Goal: Task Accomplishment & Management: Use online tool/utility

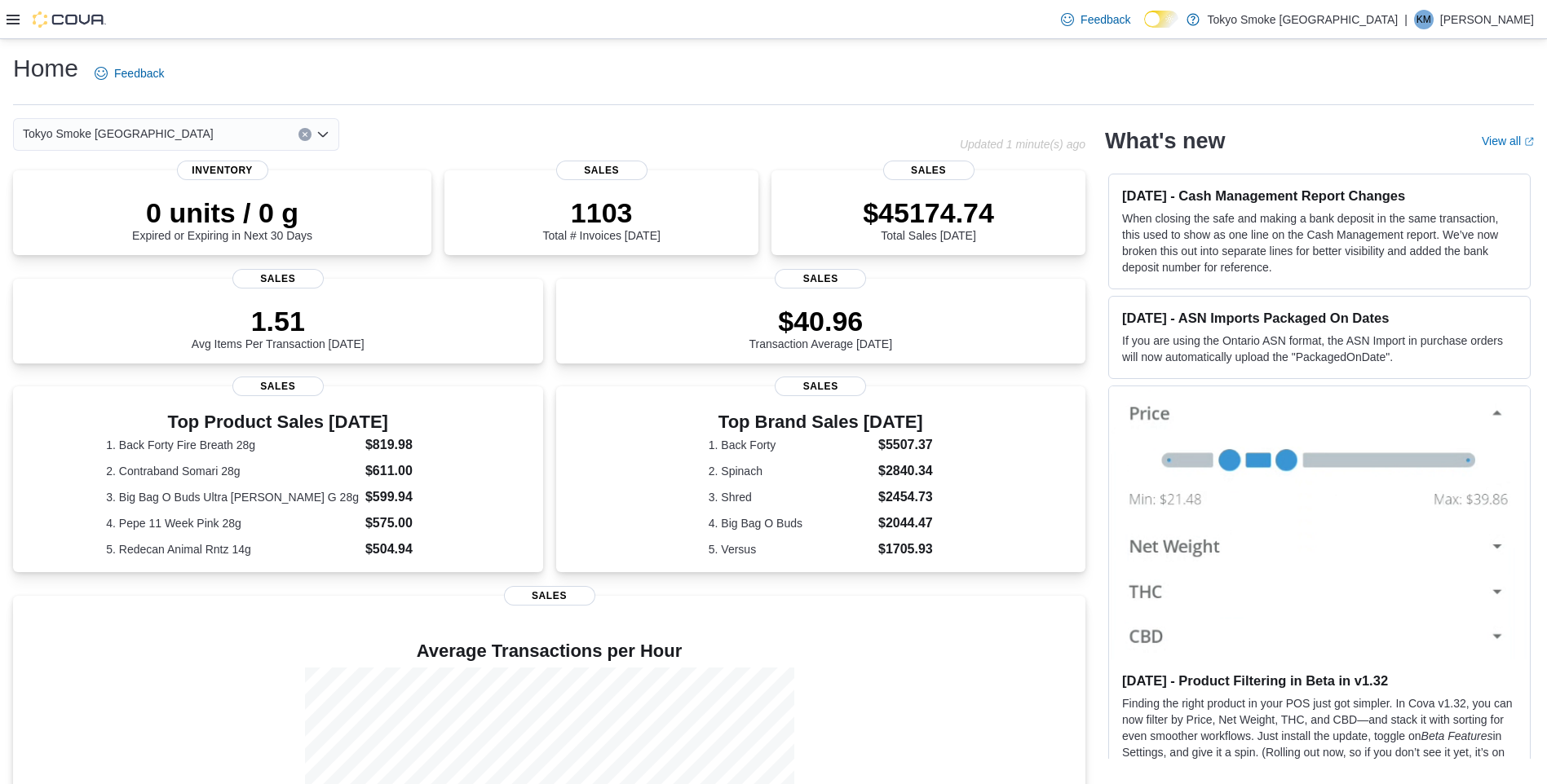
click at [2, 23] on div "Feedback Dark Mode [GEOGRAPHIC_DATA] Smoke [GEOGRAPHIC_DATA] | KM [PERSON_NAME]" at bounding box center [774, 20] width 1547 height 39
click at [16, 25] on icon at bounding box center [13, 20] width 13 height 13
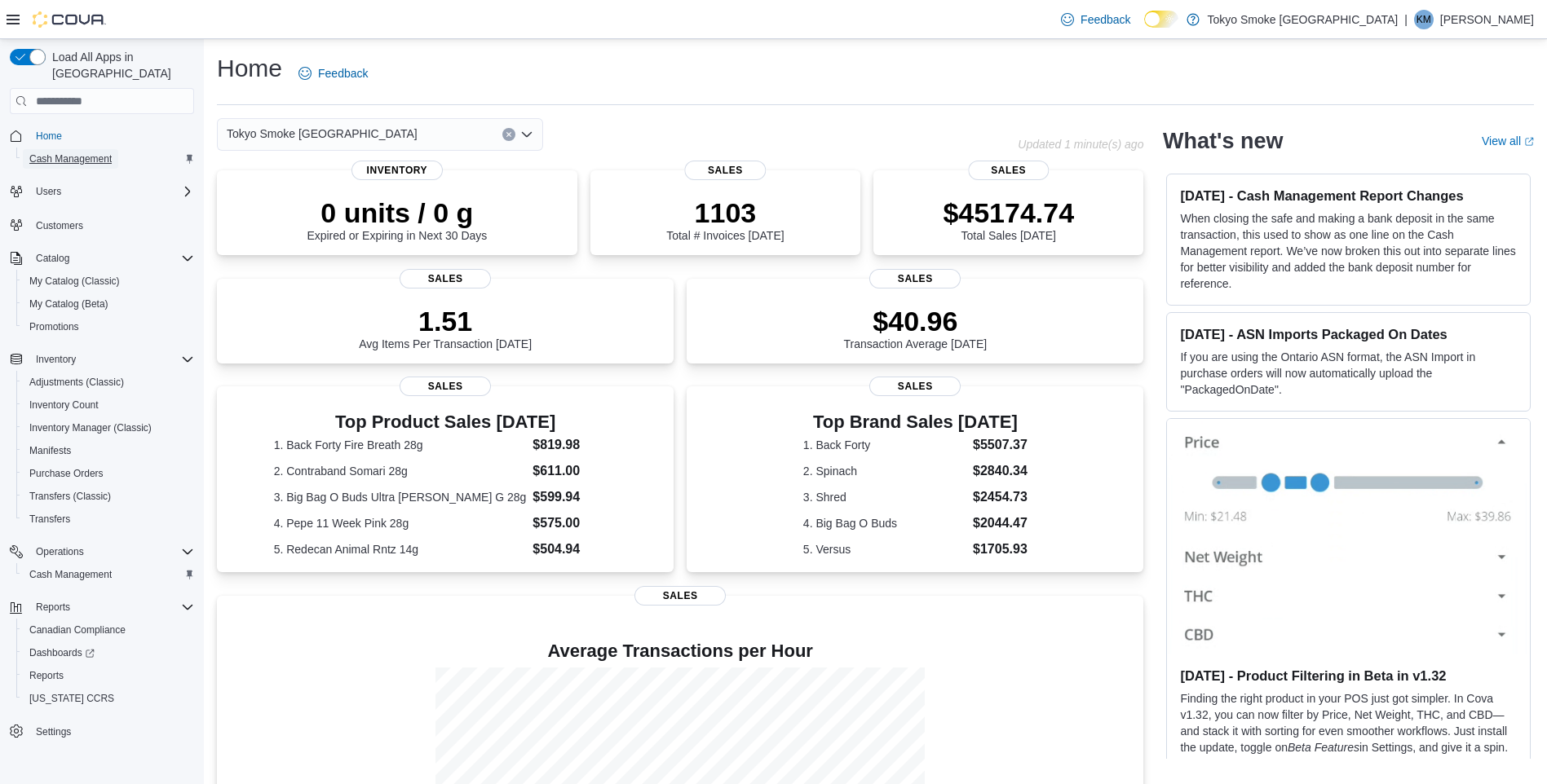
click at [82, 153] on span "Cash Management" at bounding box center [71, 159] width 82 height 13
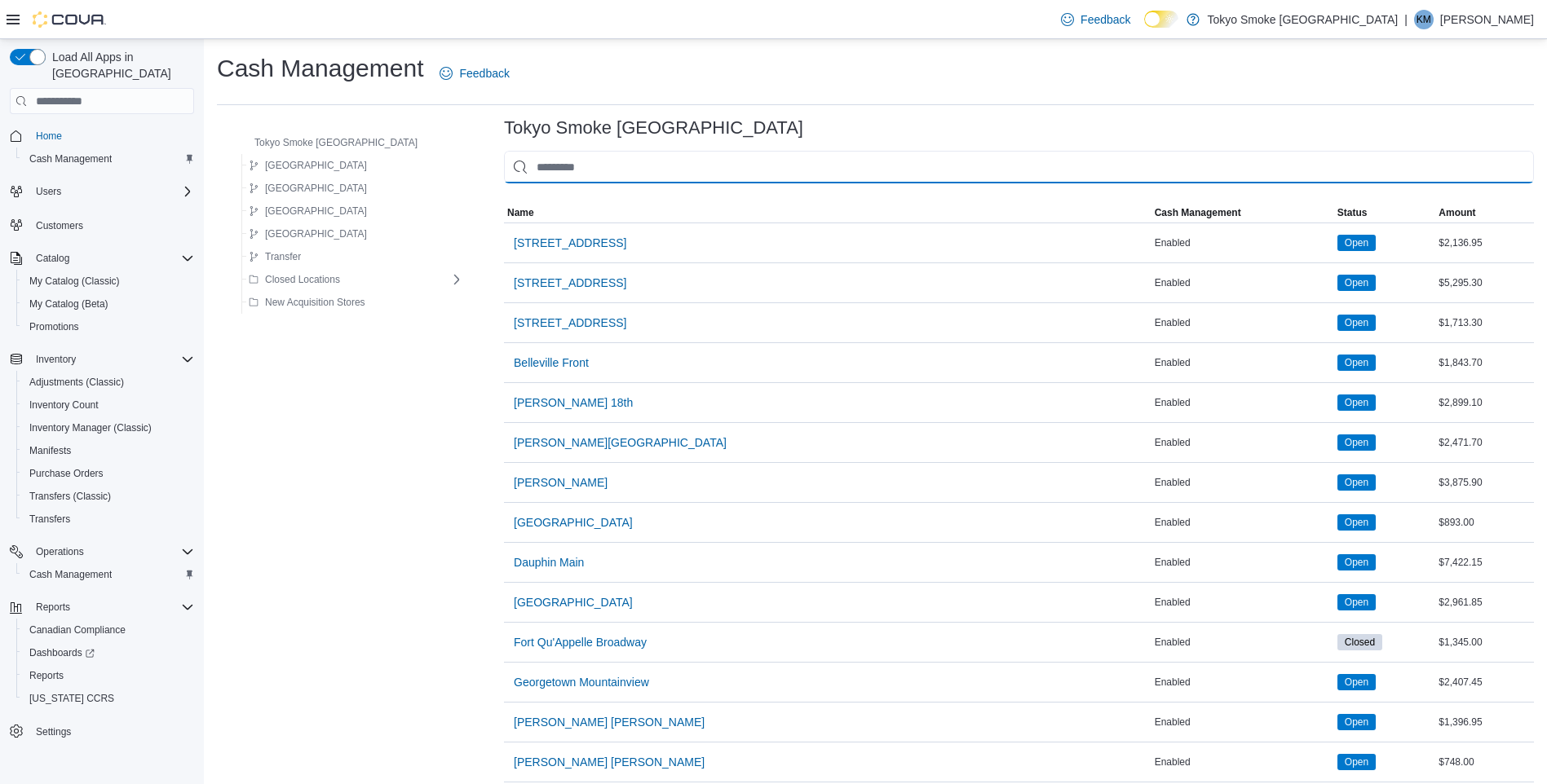
click at [624, 174] on input "This is a search bar. As you type, the results lower in the page will automatic…" at bounding box center [1018, 167] width 1029 height 33
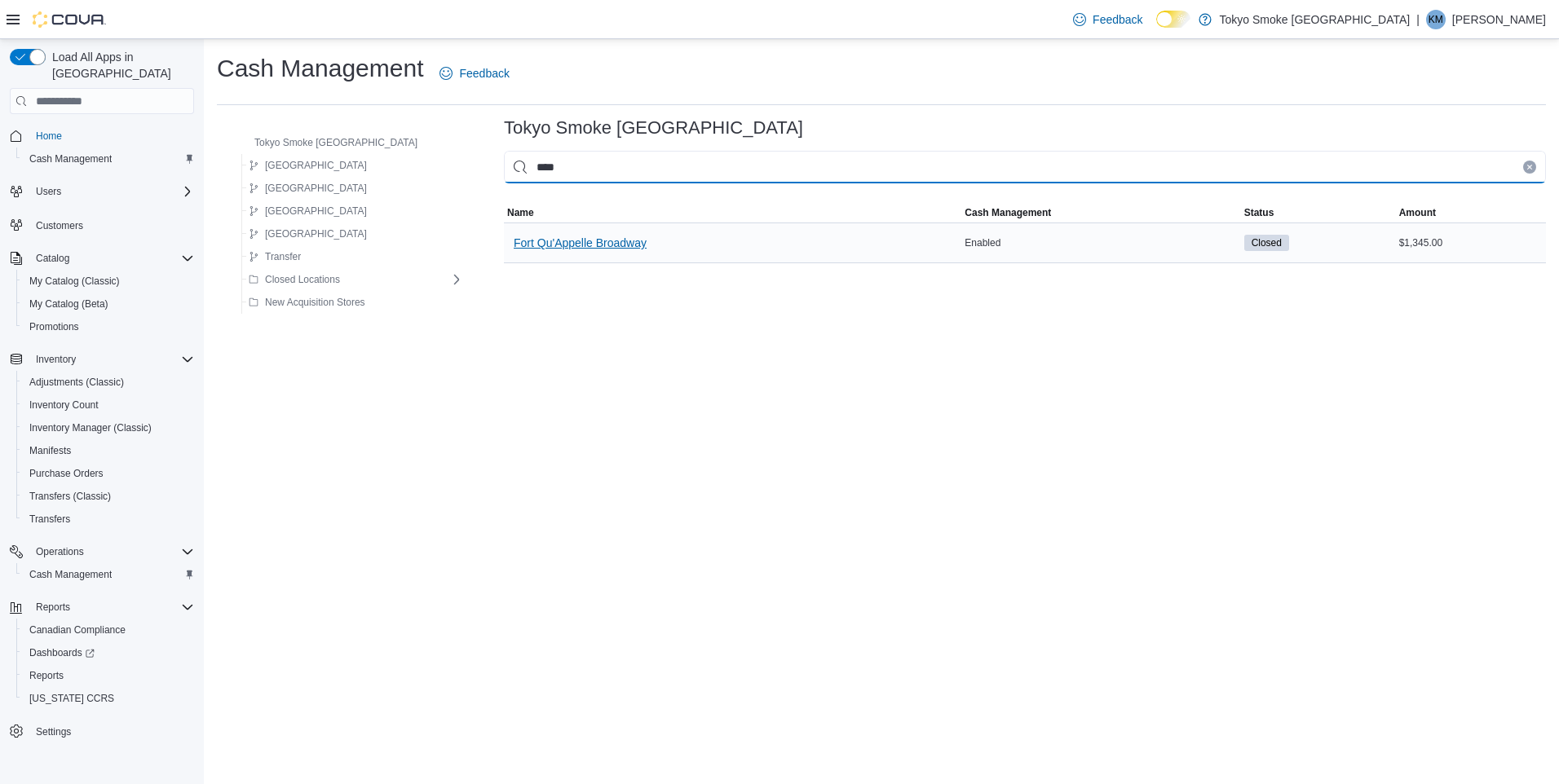
type input "****"
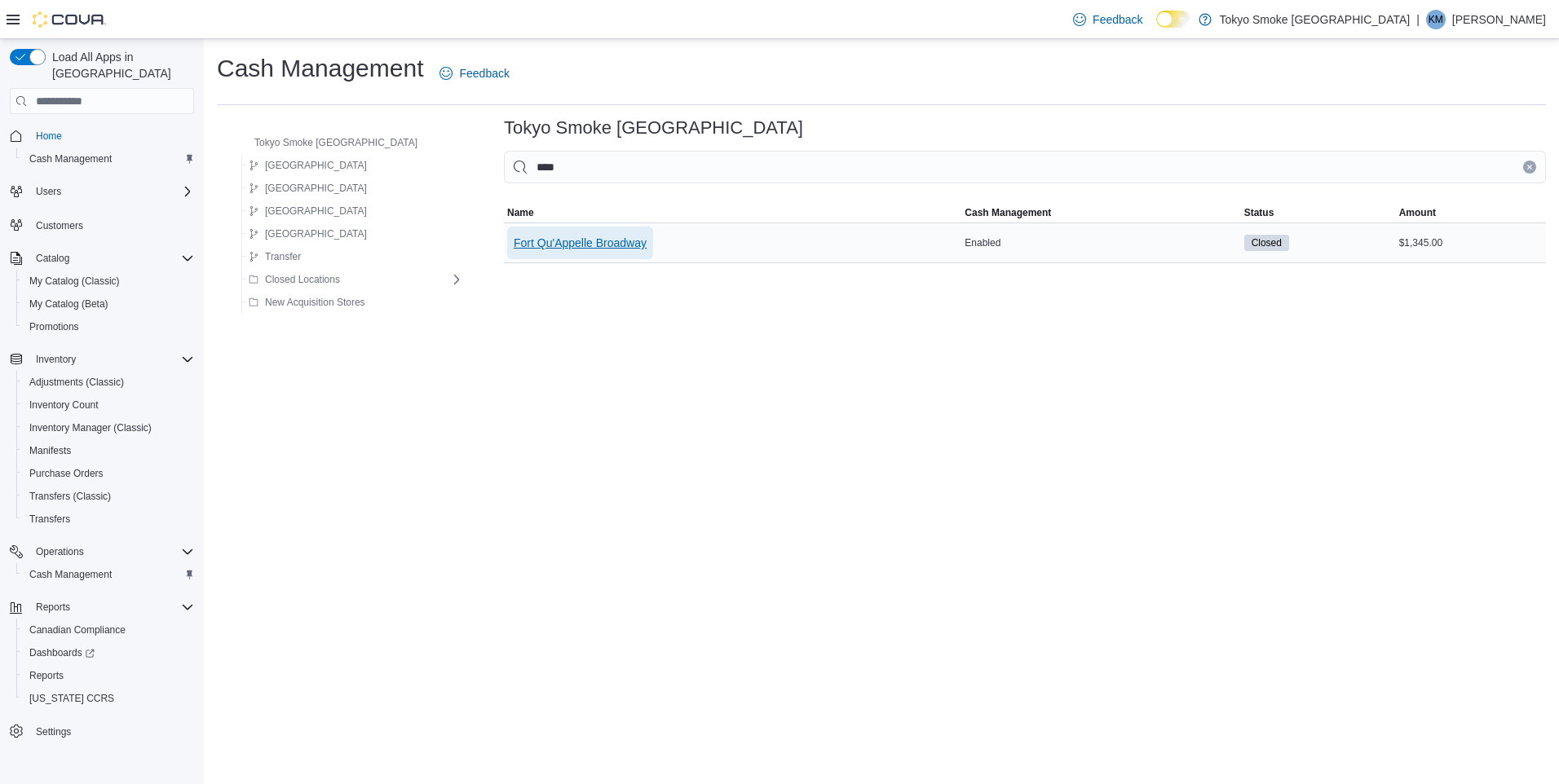
click at [564, 247] on span "Fort Qu'Appelle Broadway" at bounding box center [580, 243] width 133 height 16
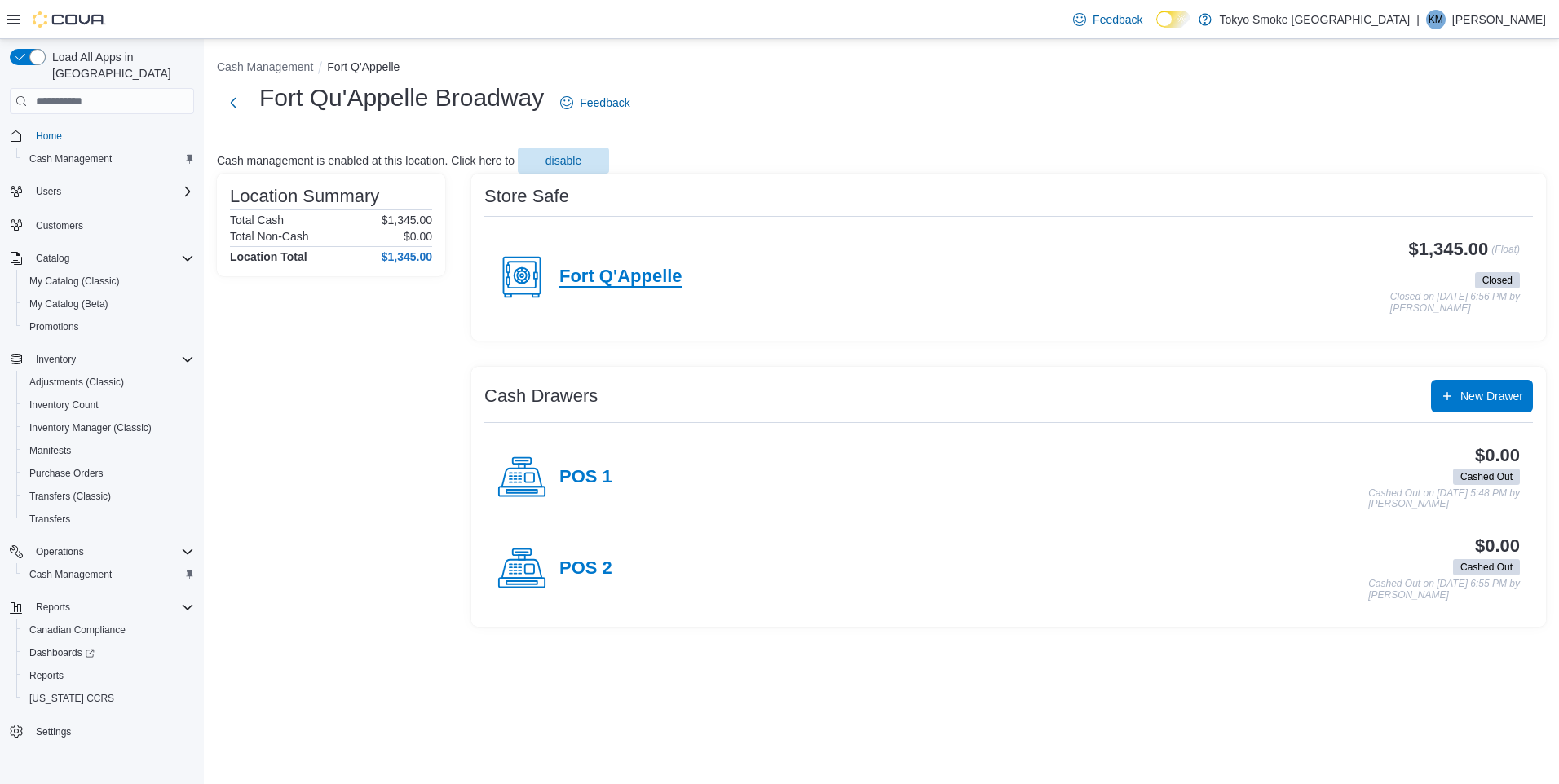
click at [665, 280] on h4 "Fort Q'Appelle" at bounding box center [621, 277] width 123 height 21
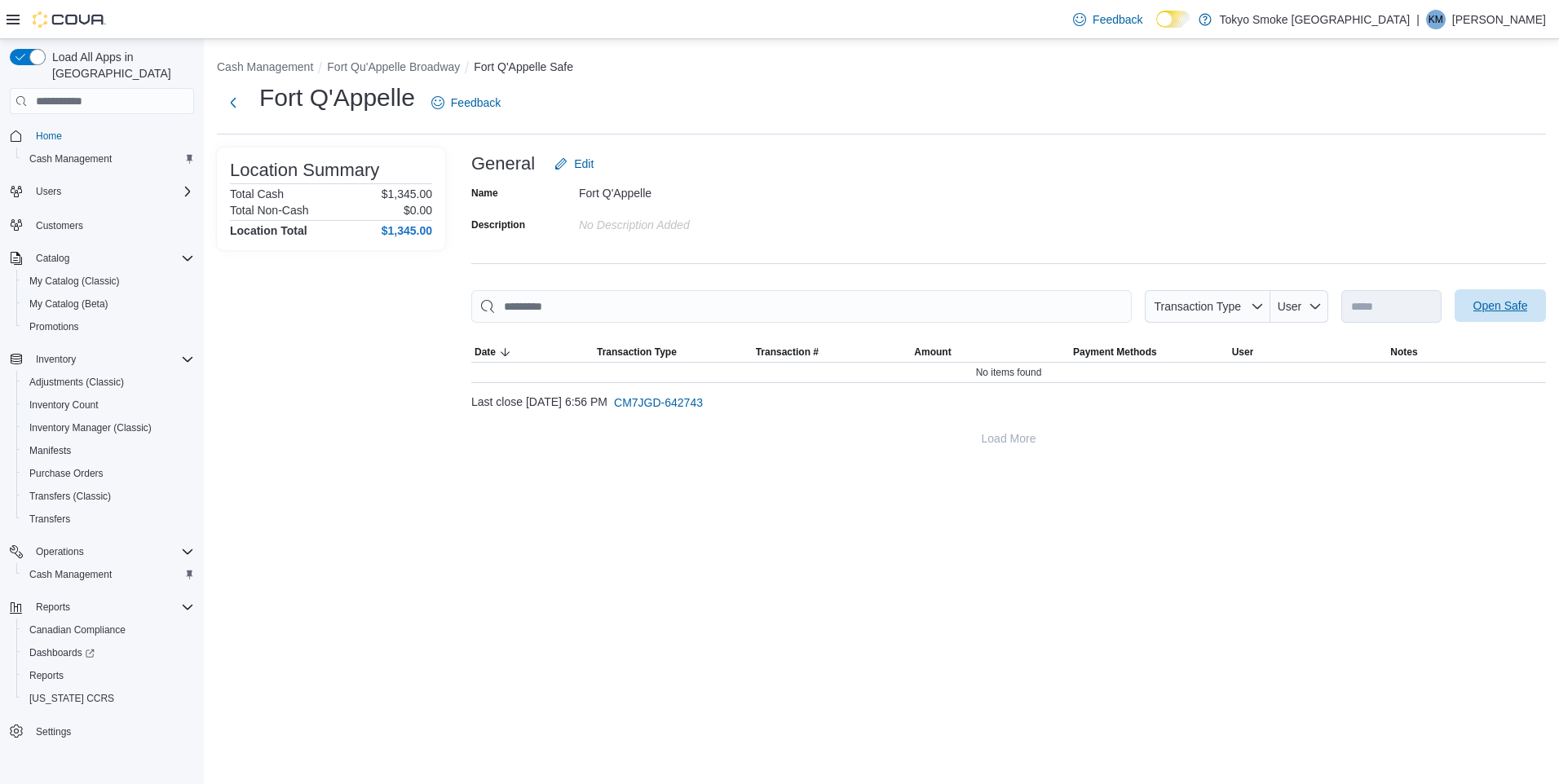
click at [1501, 310] on span "Open Safe" at bounding box center [1500, 306] width 55 height 16
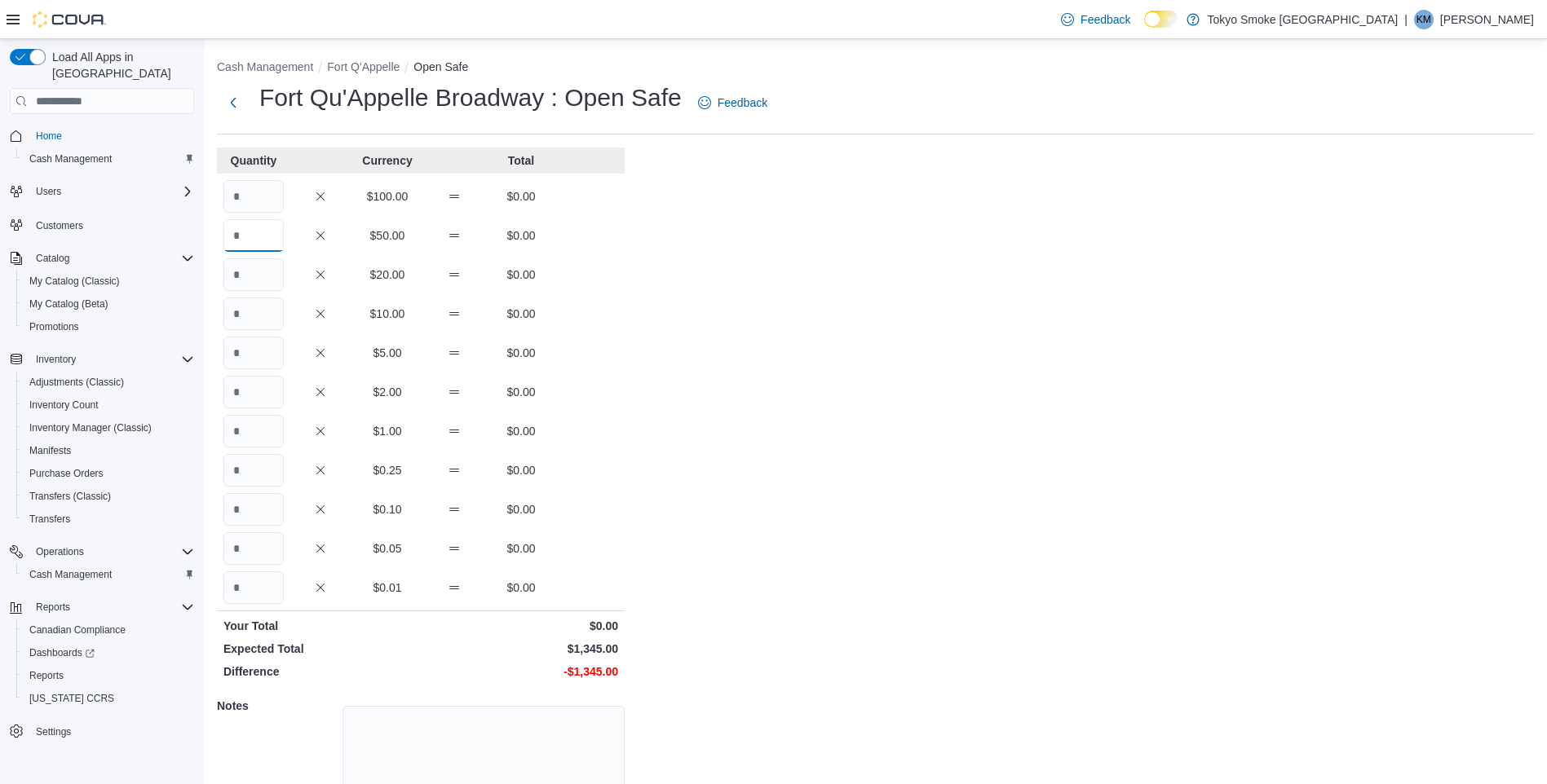
click at [283, 239] on input "Quantity" at bounding box center [253, 235] width 61 height 33
type input "*"
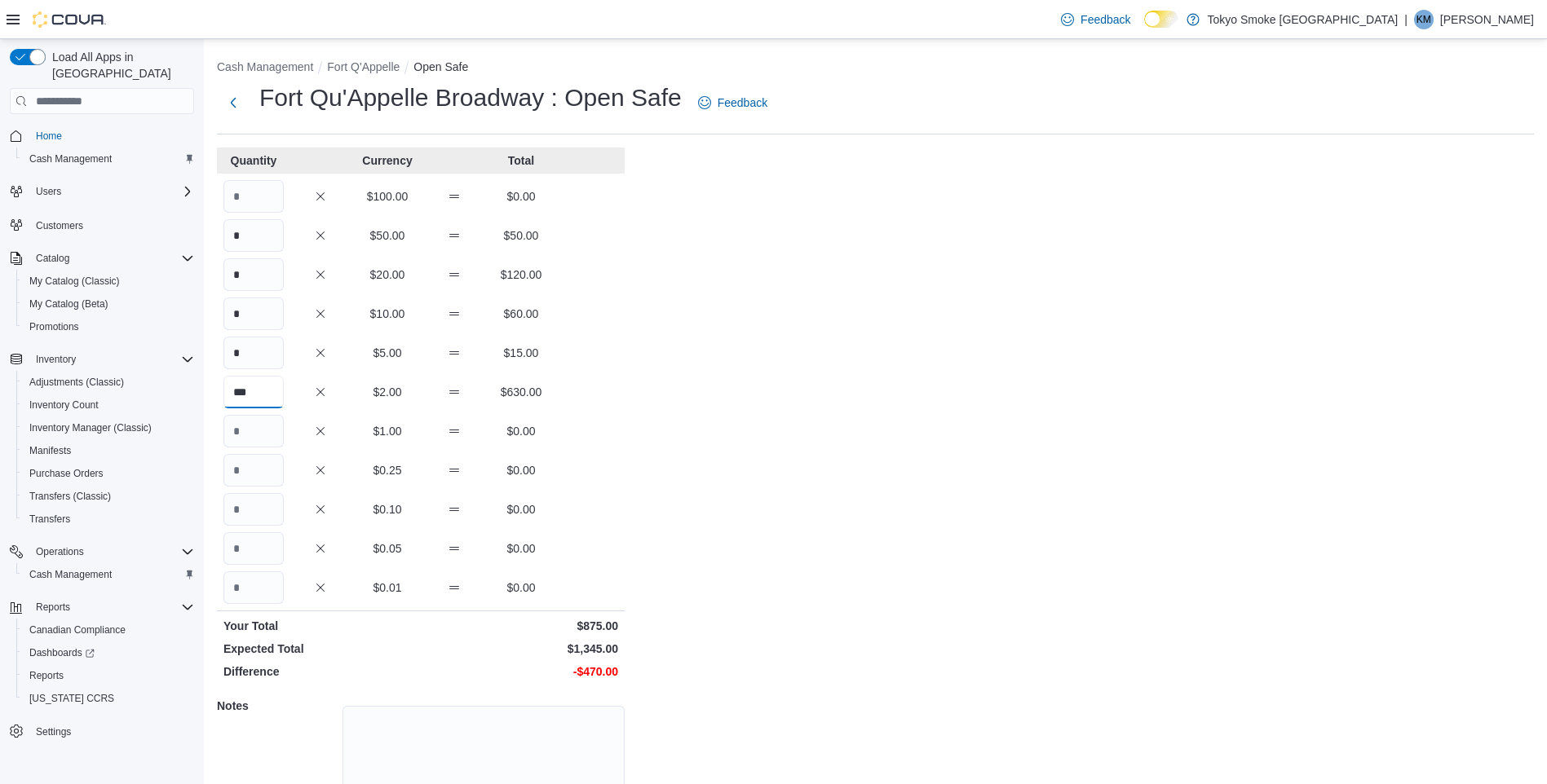
type input "***"
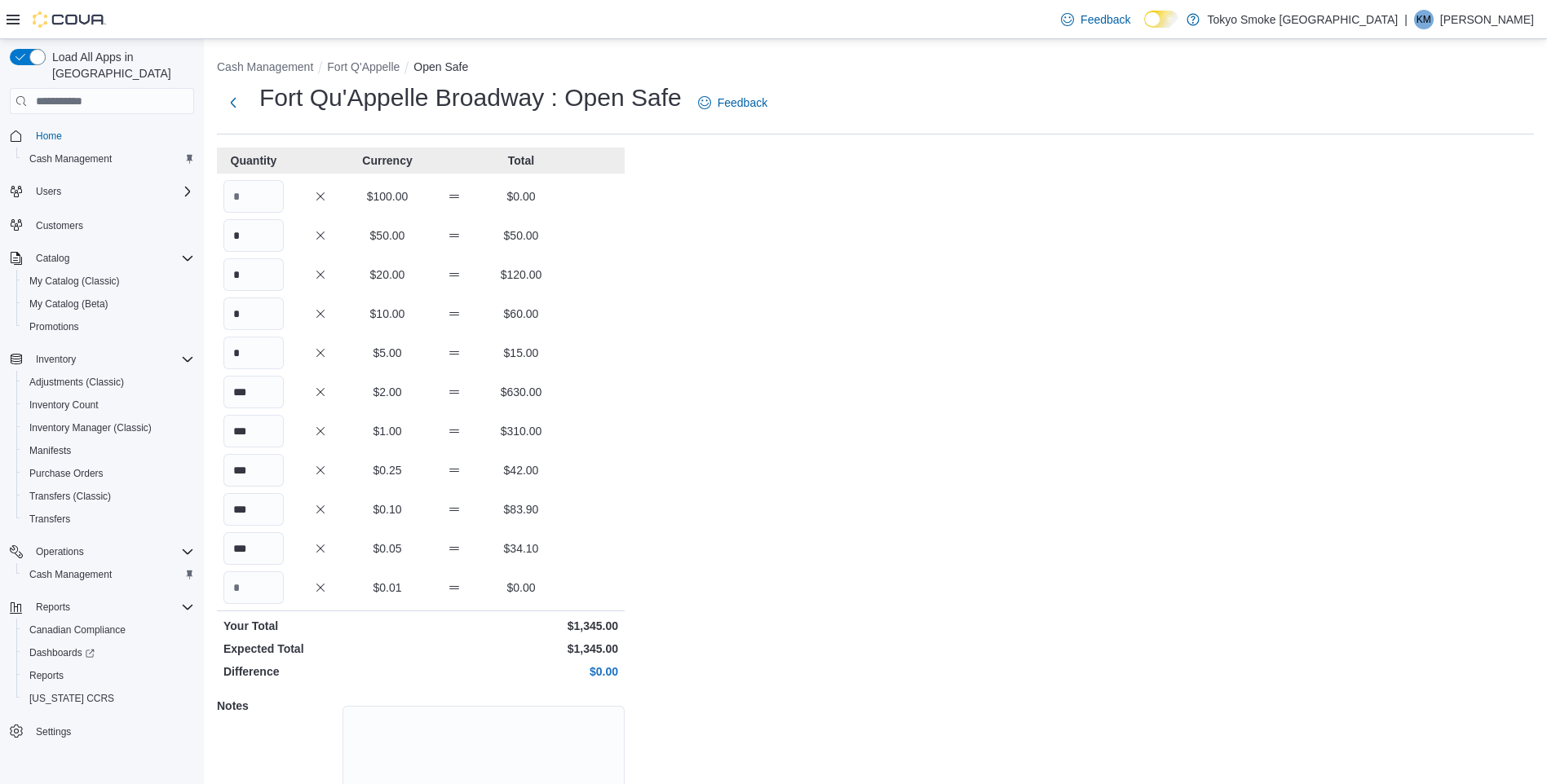
click at [806, 363] on div "Cash Management Fort Q'Appelle Open Safe Fort Qu'Appelle Broadway : Open Safe F…" at bounding box center [875, 464] width 1343 height 850
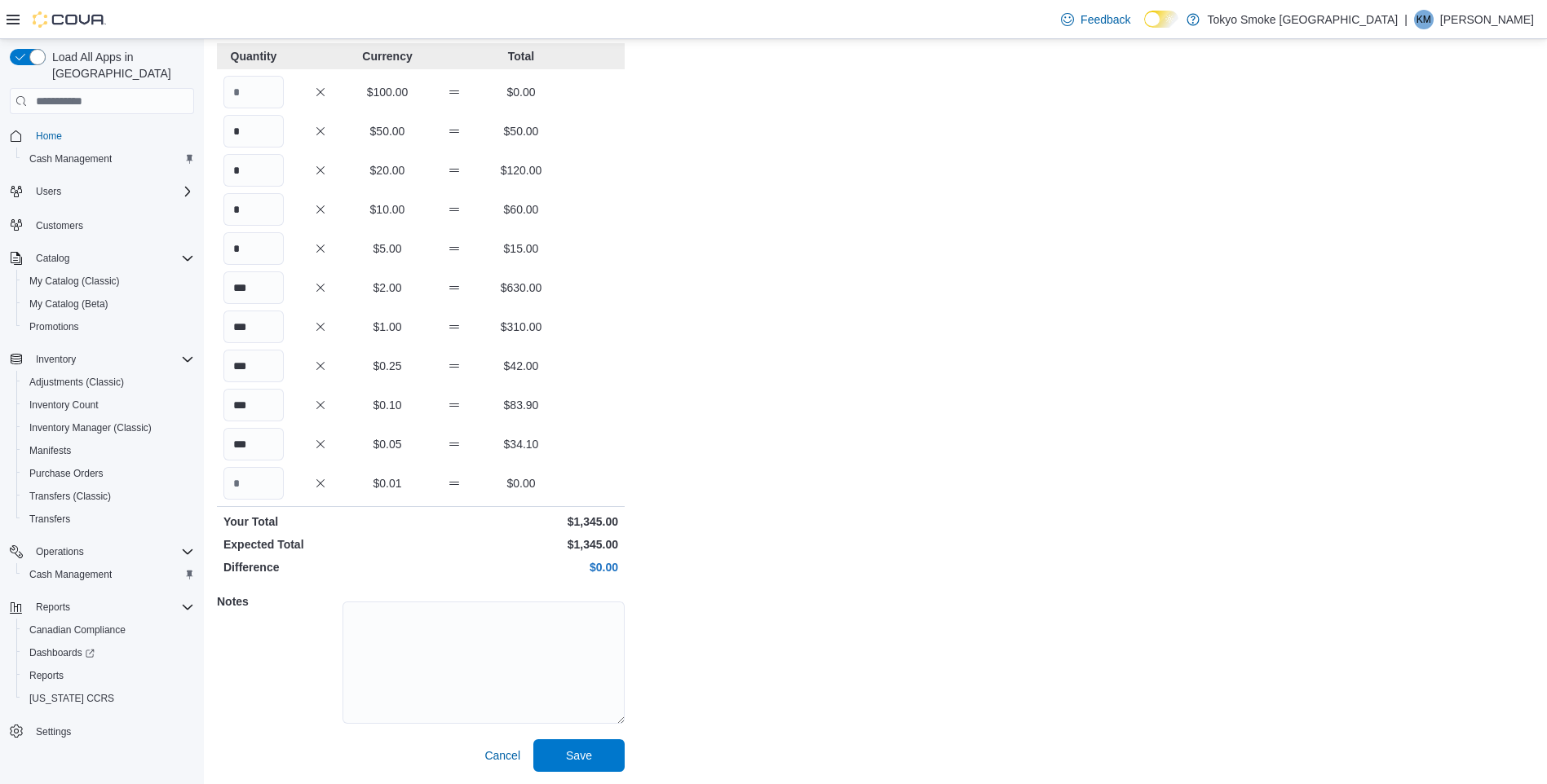
scroll to position [105, 0]
click at [613, 752] on span "Save" at bounding box center [578, 754] width 71 height 33
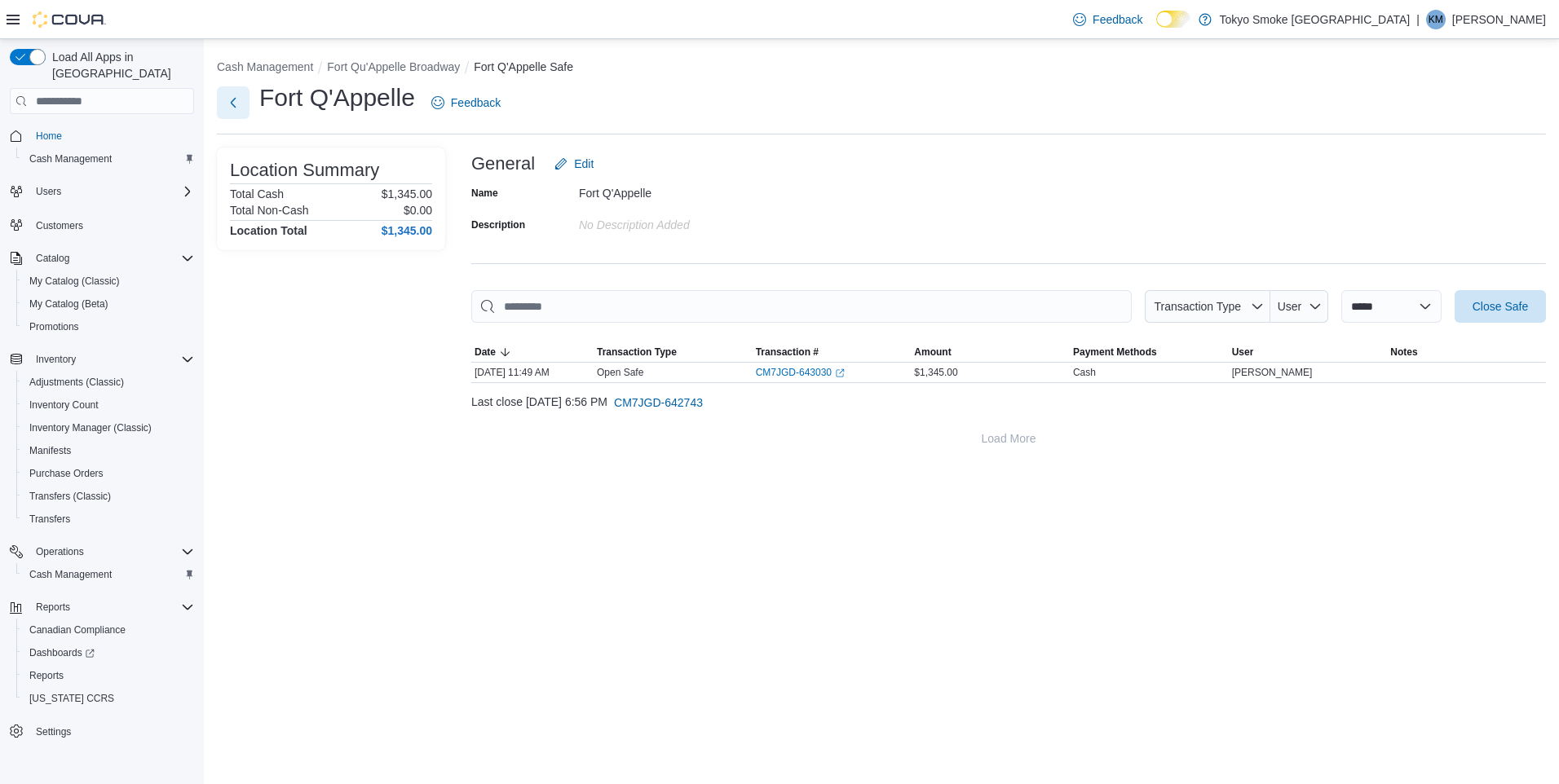
click at [230, 97] on button "Next" at bounding box center [233, 103] width 33 height 33
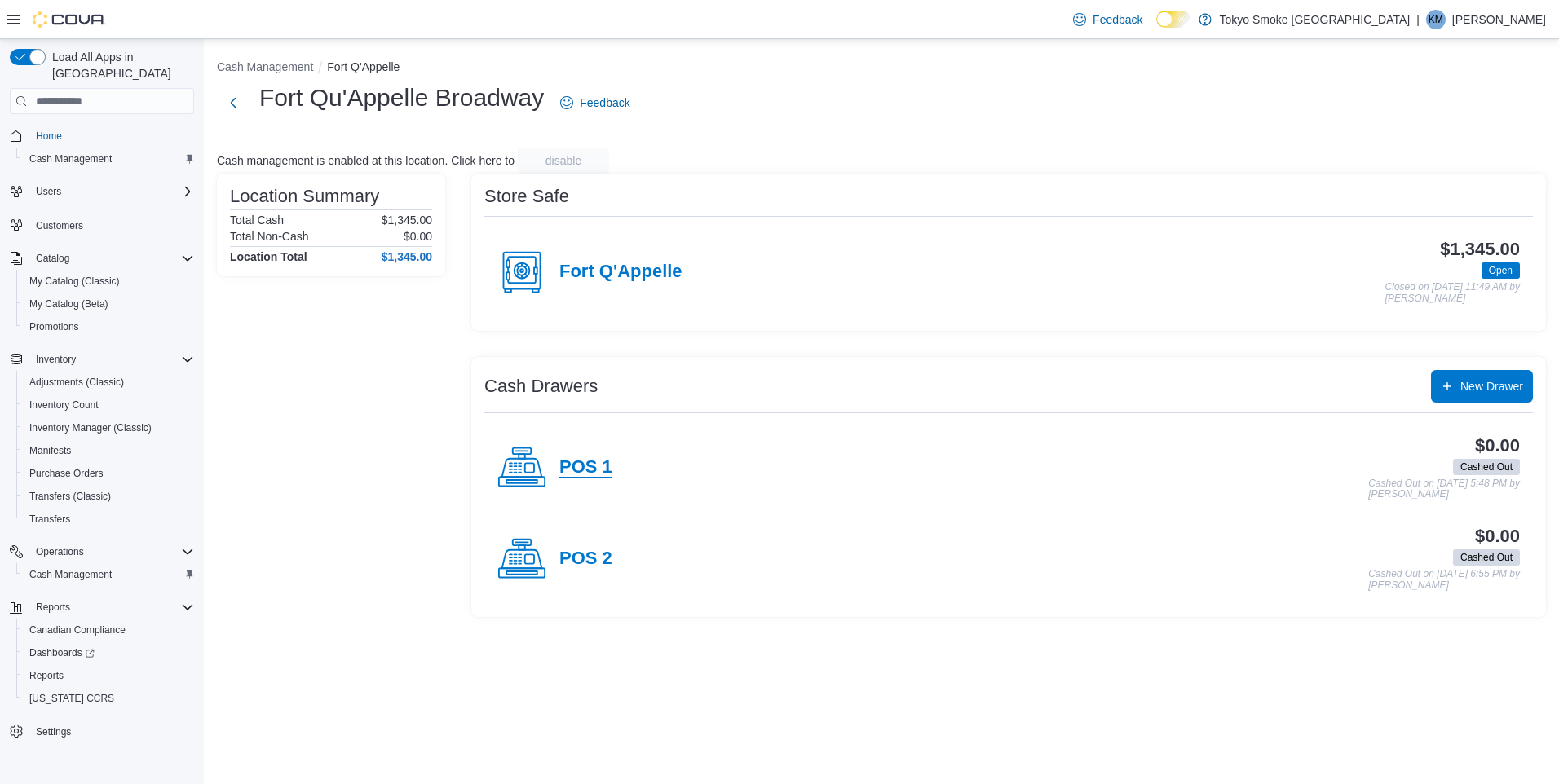
click at [573, 465] on h4 "POS 1" at bounding box center [586, 468] width 53 height 21
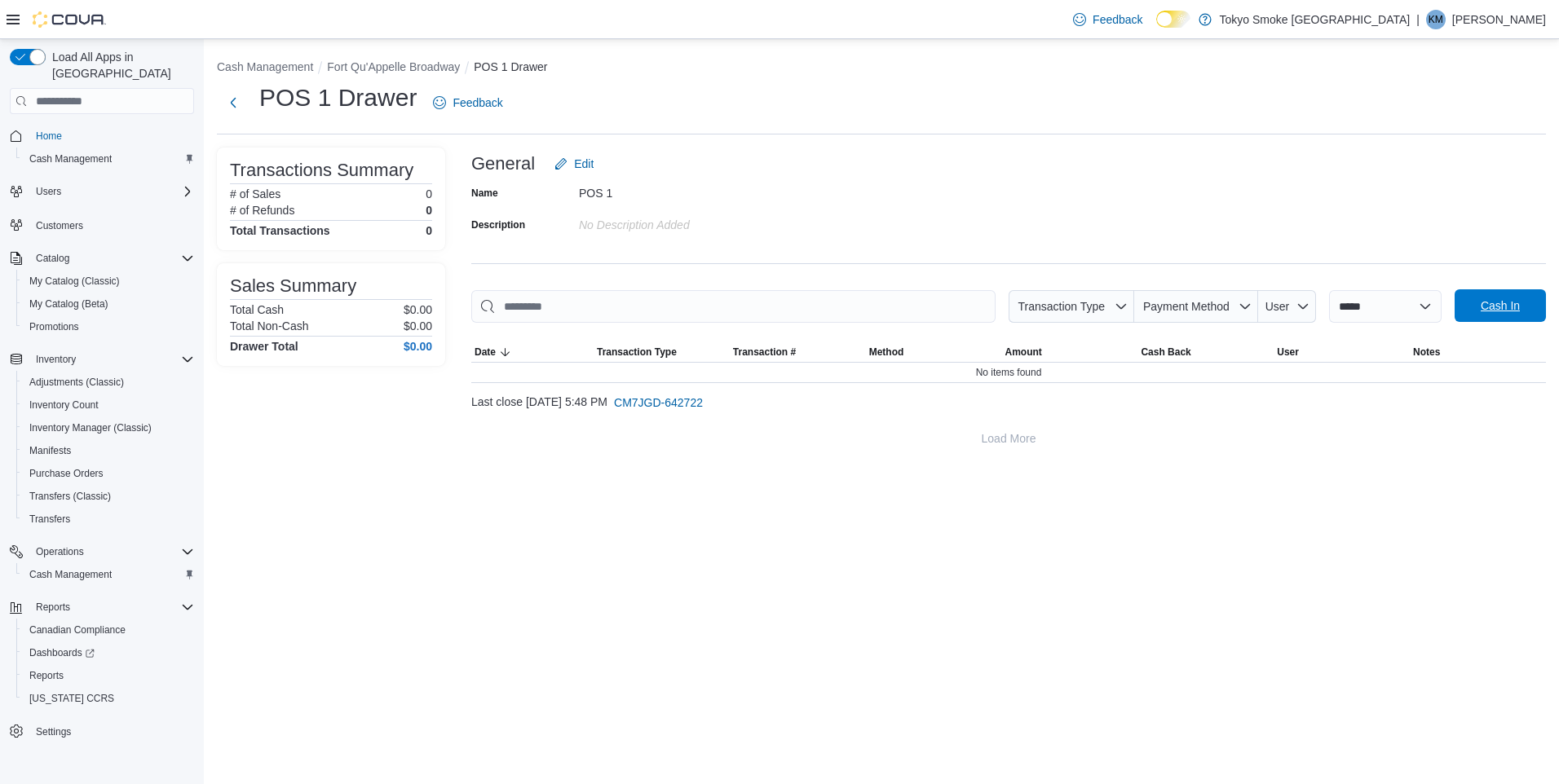
click at [1492, 306] on span "Cash In" at bounding box center [1500, 306] width 39 height 16
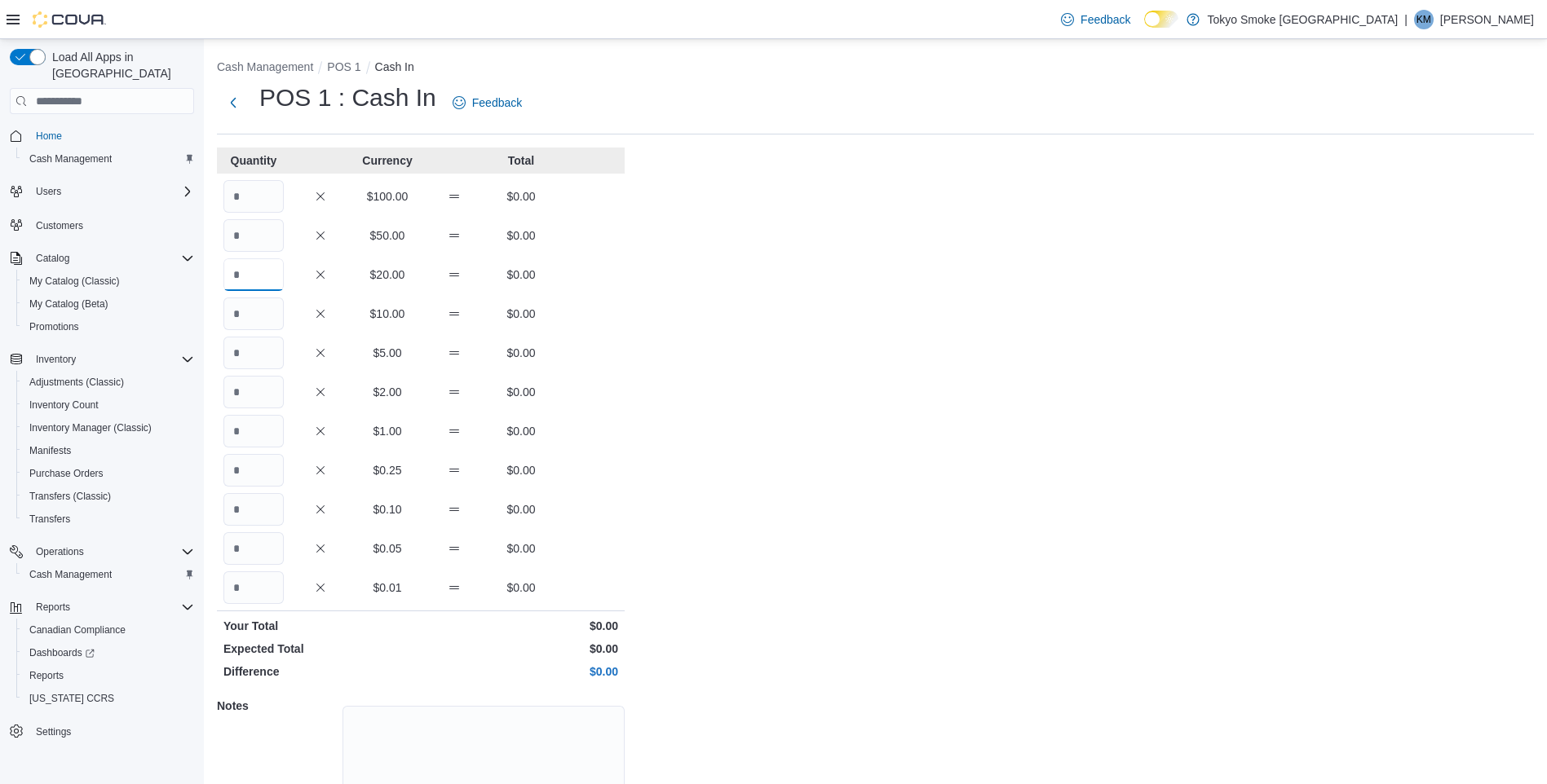
click at [260, 271] on input "Quantity" at bounding box center [253, 275] width 61 height 33
type input "*"
type input "**"
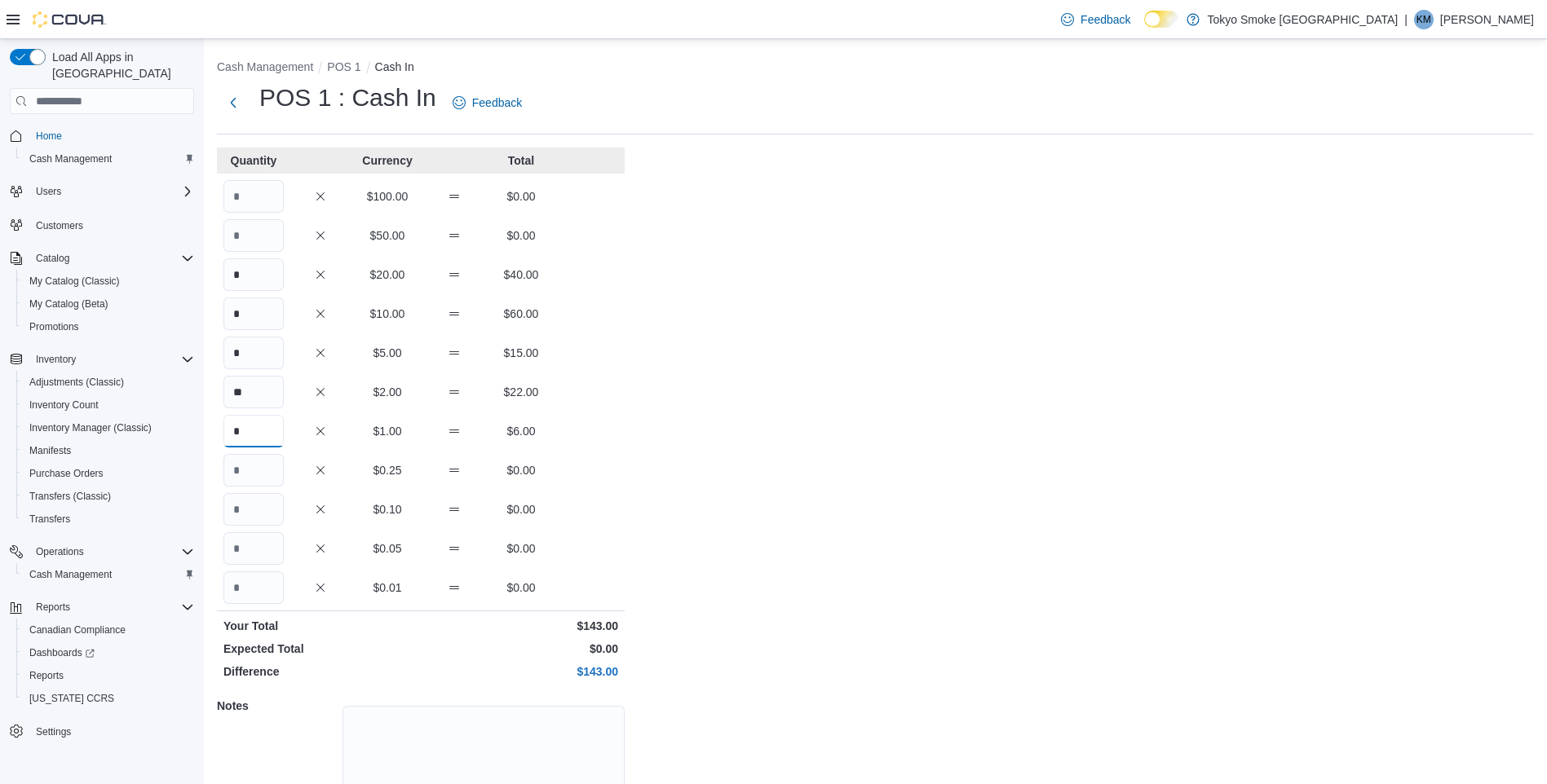
type input "*"
type input "**"
click at [1180, 359] on div "Cash Management POS 1 Cash In POS 1 : Cash In Feedback Quantity Currency Total …" at bounding box center [875, 464] width 1343 height 850
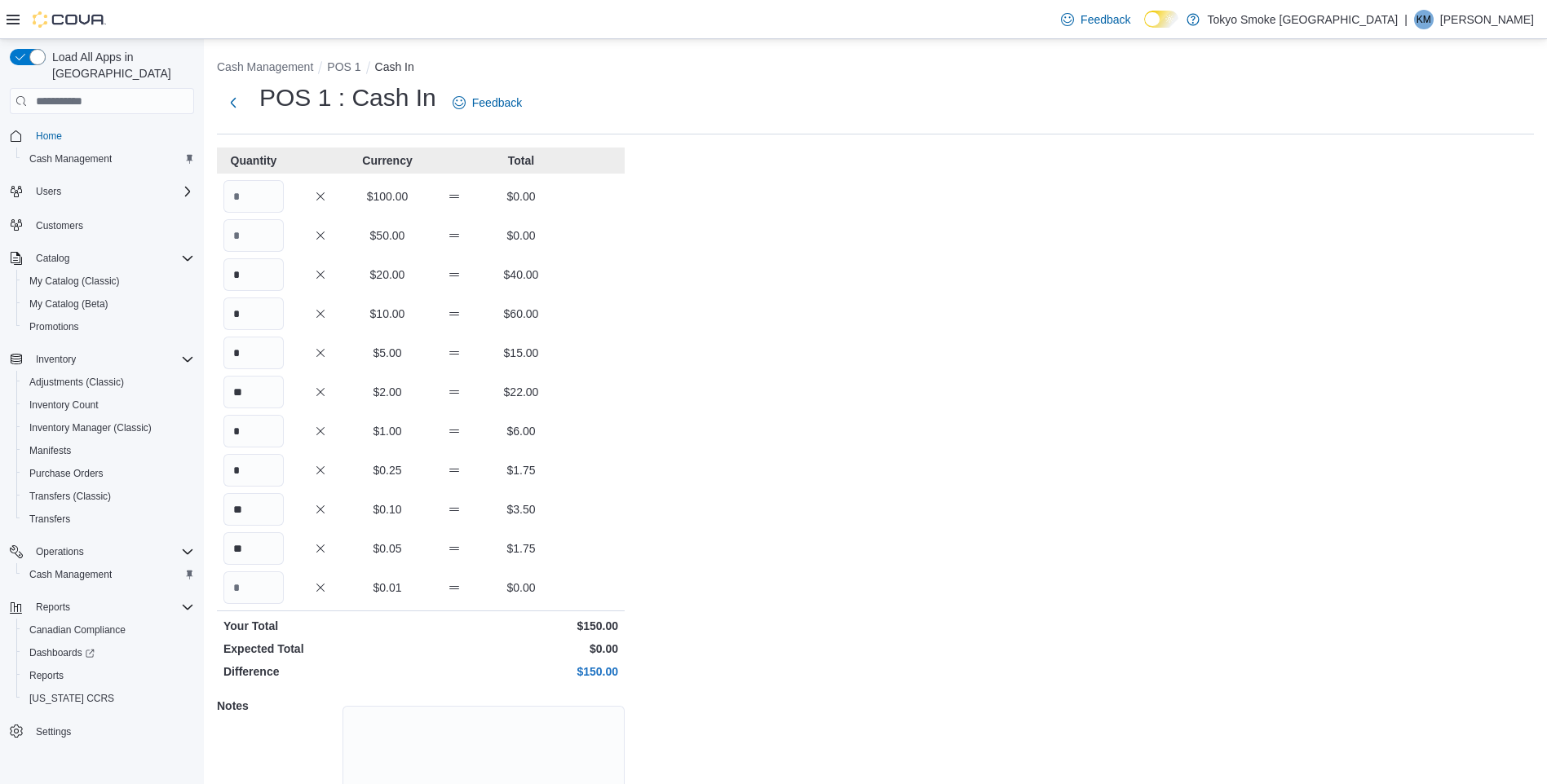
scroll to position [105, 0]
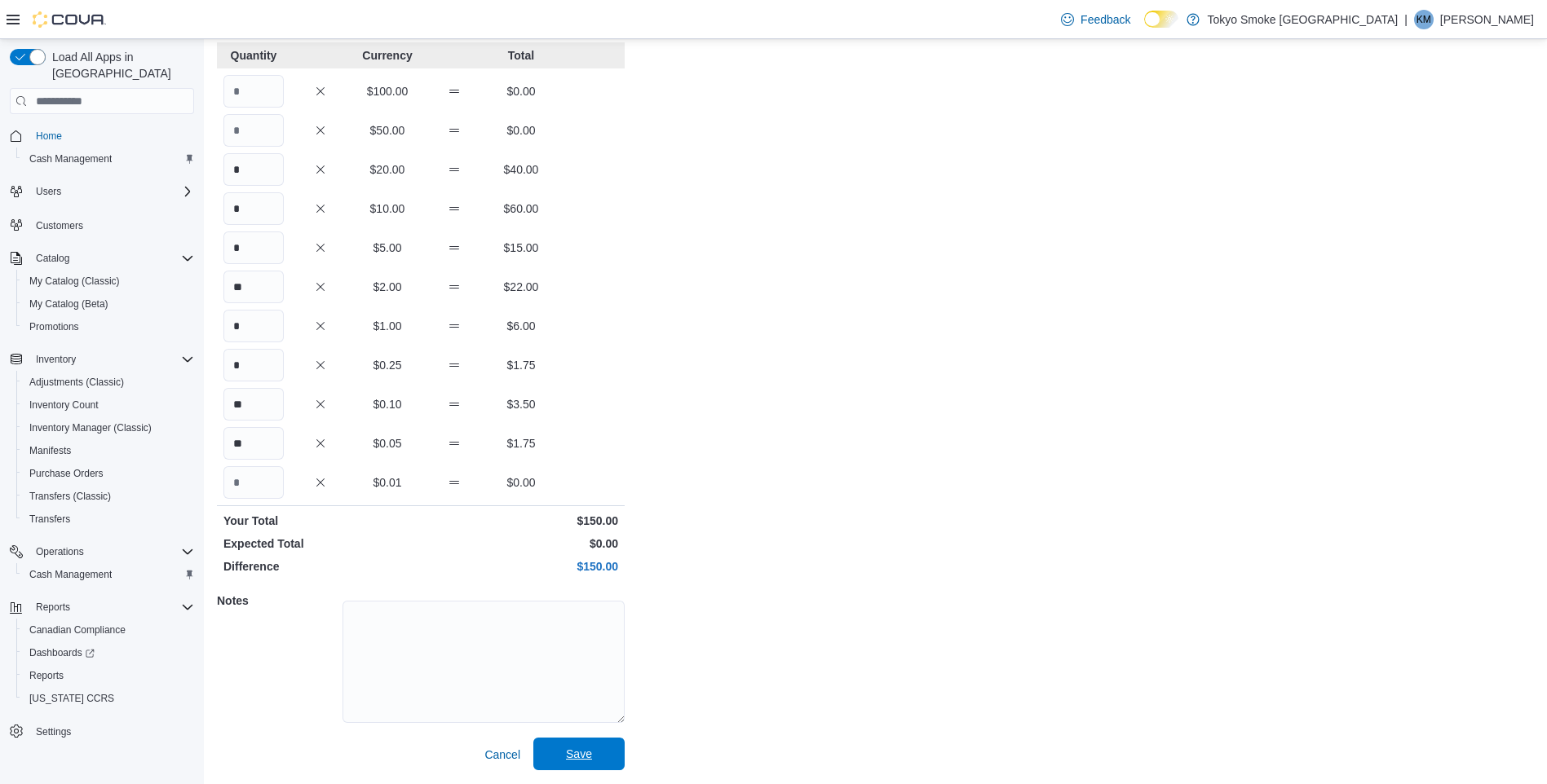
click at [600, 743] on span "Save" at bounding box center [578, 754] width 71 height 33
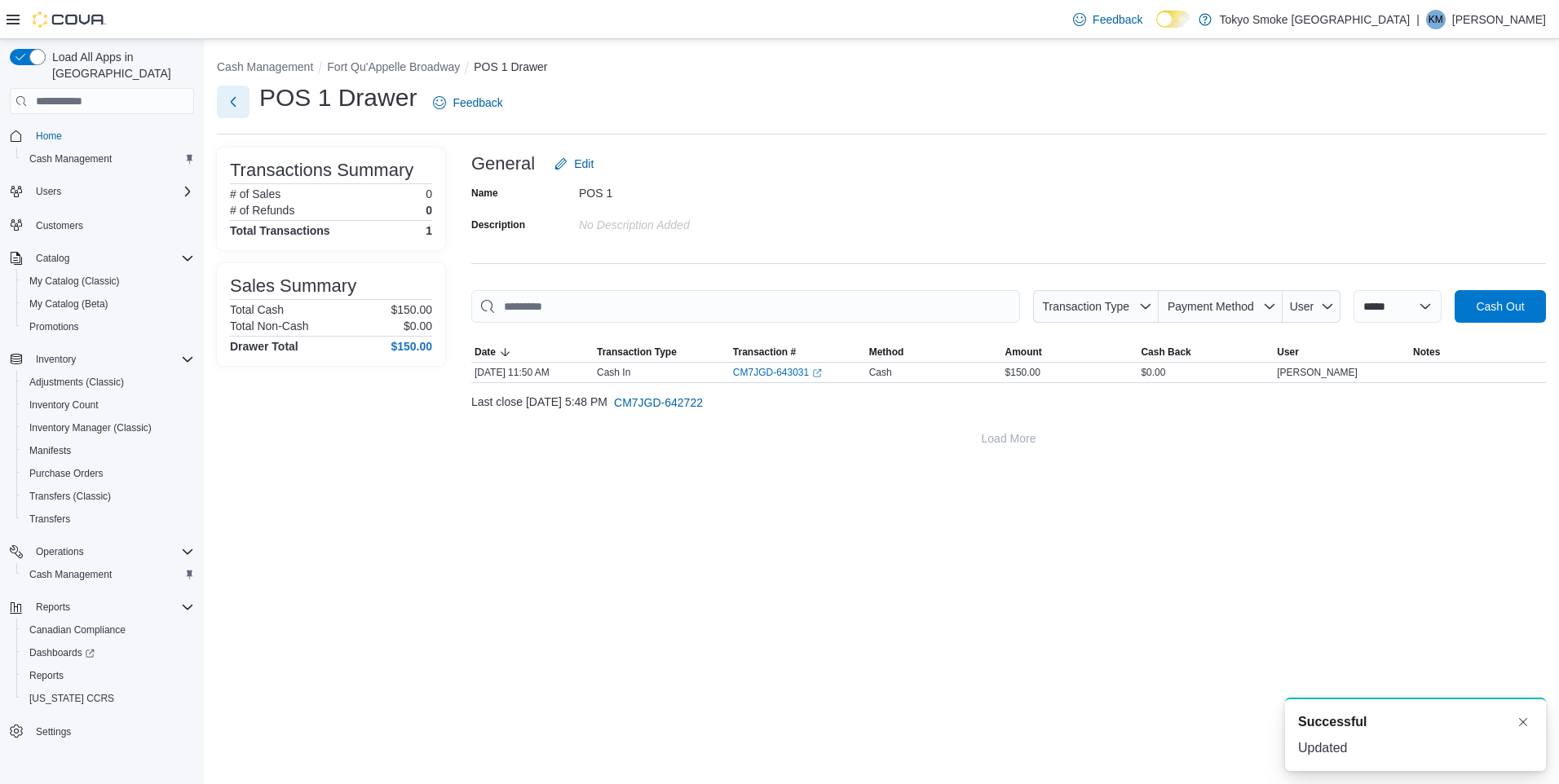
click at [242, 91] on button "Next" at bounding box center [233, 102] width 33 height 33
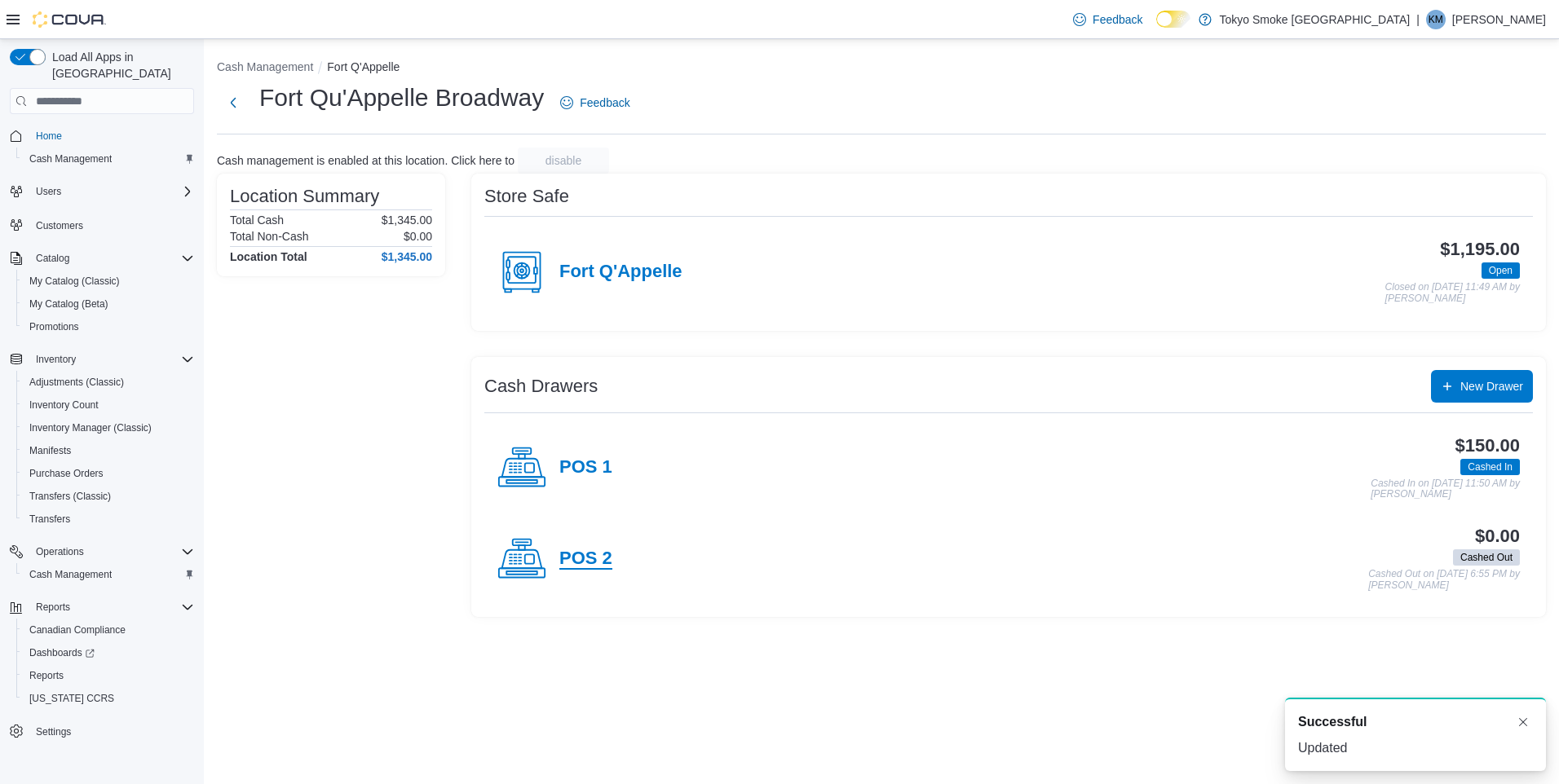
click at [590, 554] on h4 "POS 2" at bounding box center [586, 559] width 53 height 21
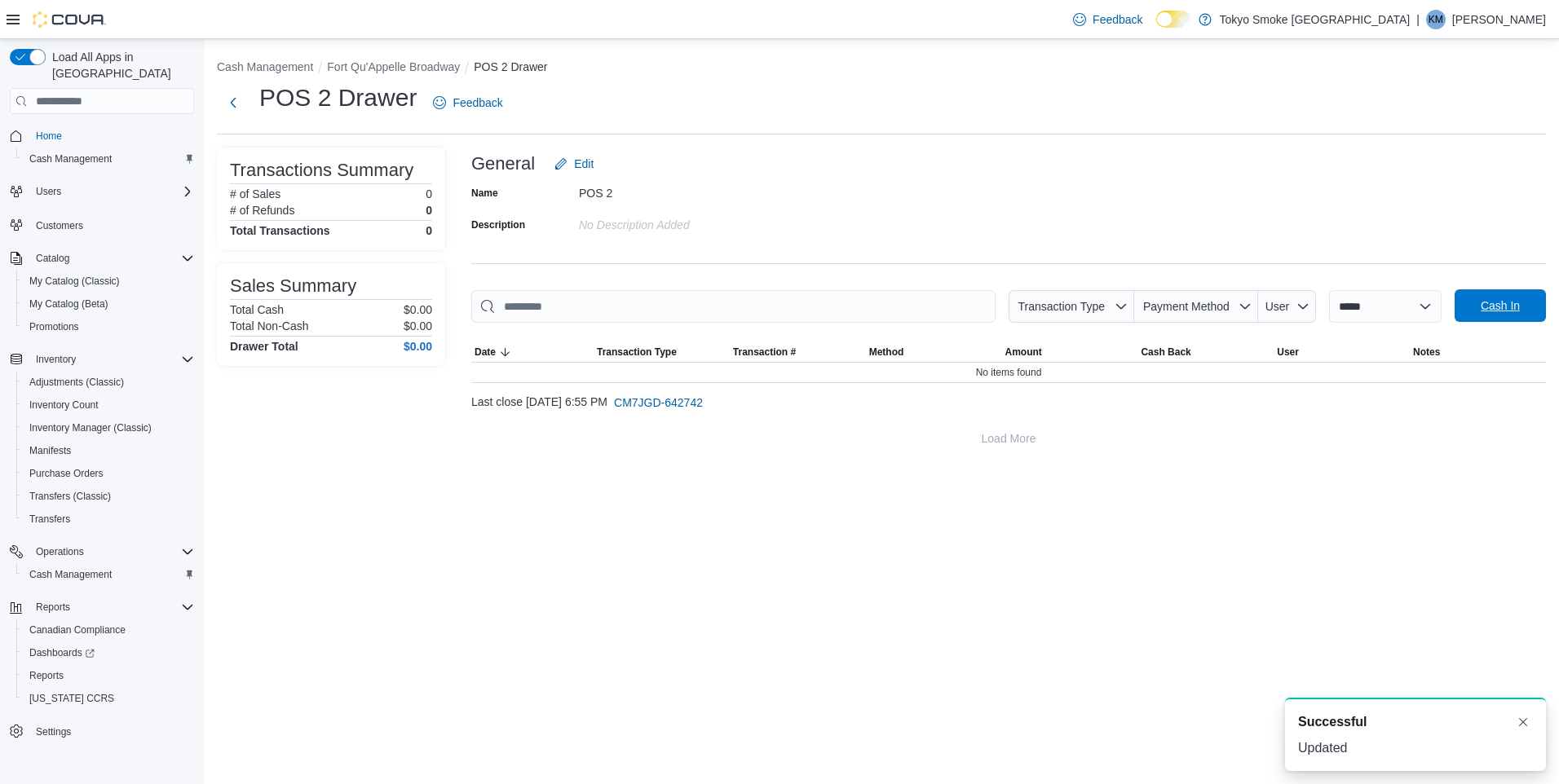
click at [1514, 297] on span "Cash In" at bounding box center [1499, 306] width 71 height 33
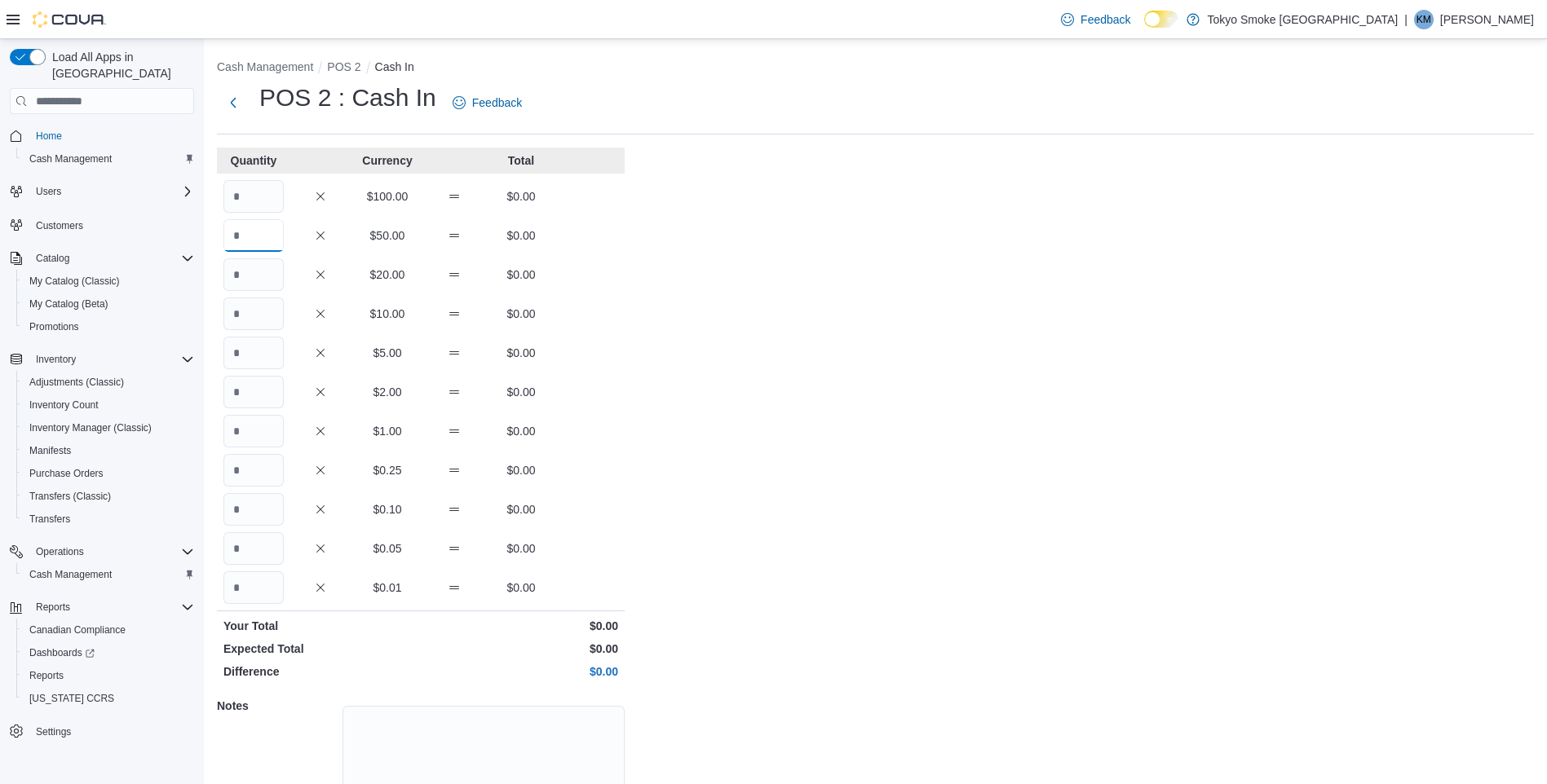
click at [281, 236] on input "Quantity" at bounding box center [253, 235] width 61 height 33
type input "*"
click at [274, 387] on input "Quantity" at bounding box center [253, 392] width 61 height 33
type input "*"
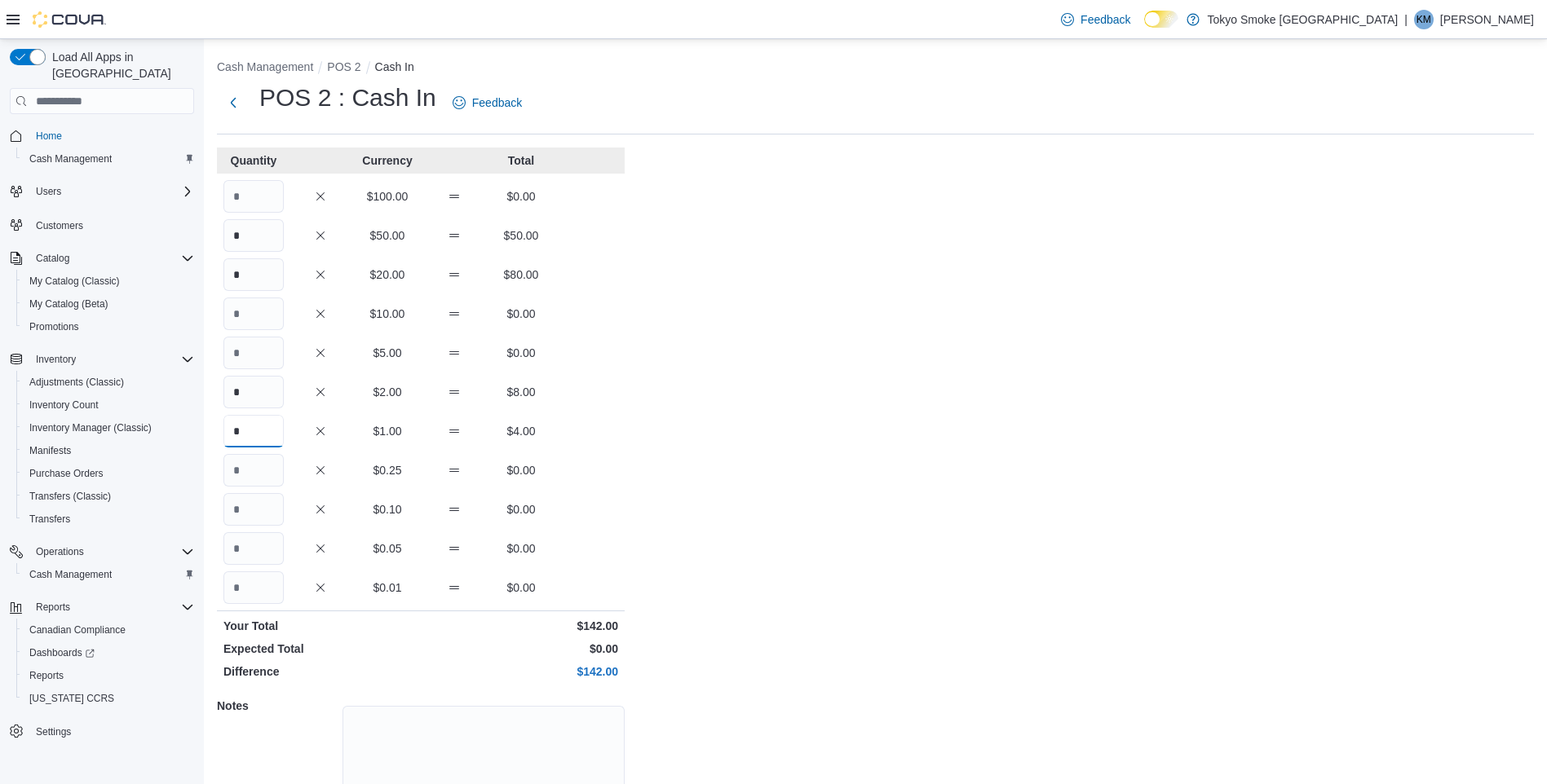
type input "*"
type input "**"
click at [844, 566] on div "Cash Management POS 2 Cash In POS 2 : Cash In Feedback Quantity Currency Total …" at bounding box center [875, 464] width 1343 height 850
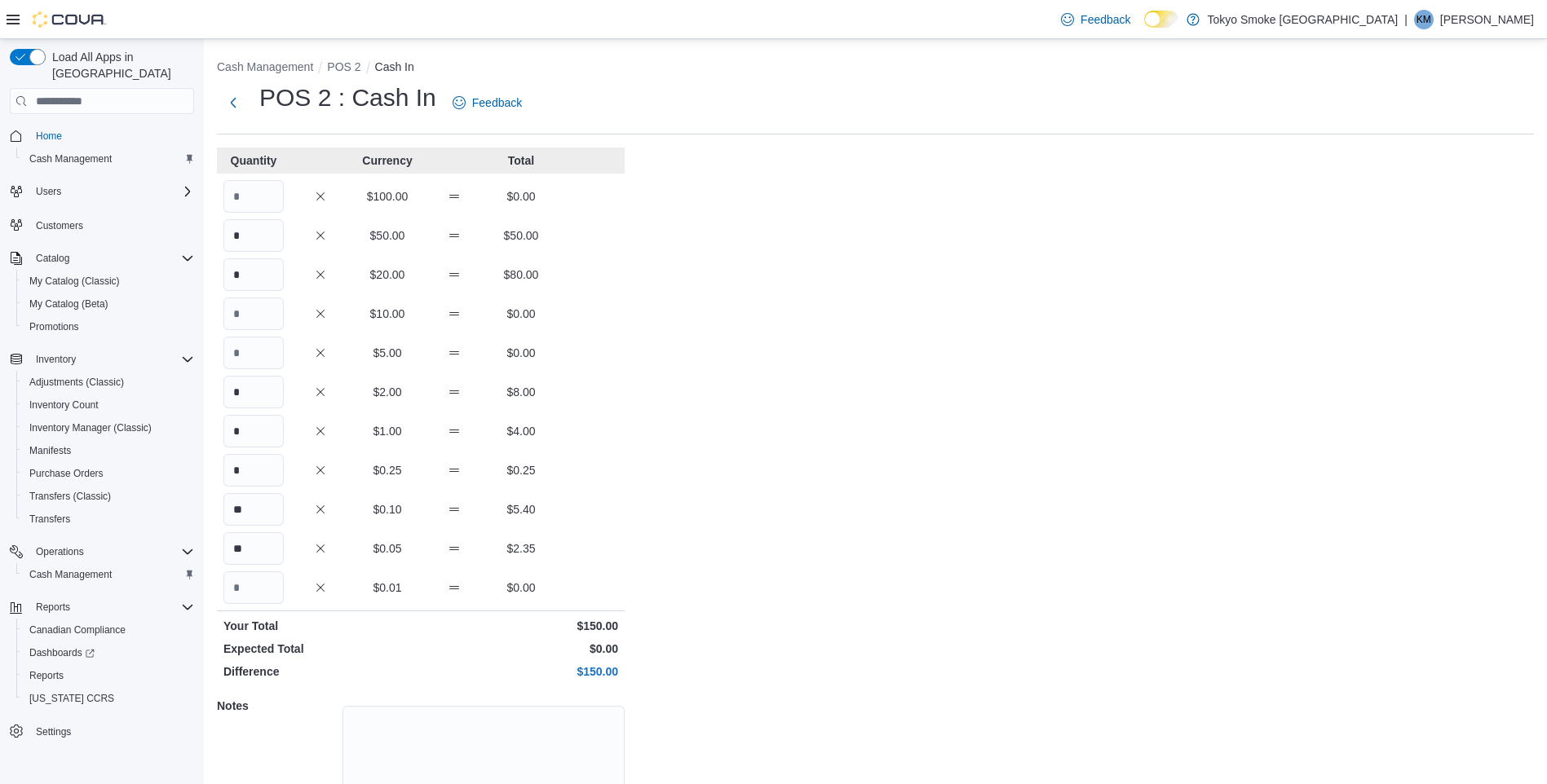
scroll to position [105, 0]
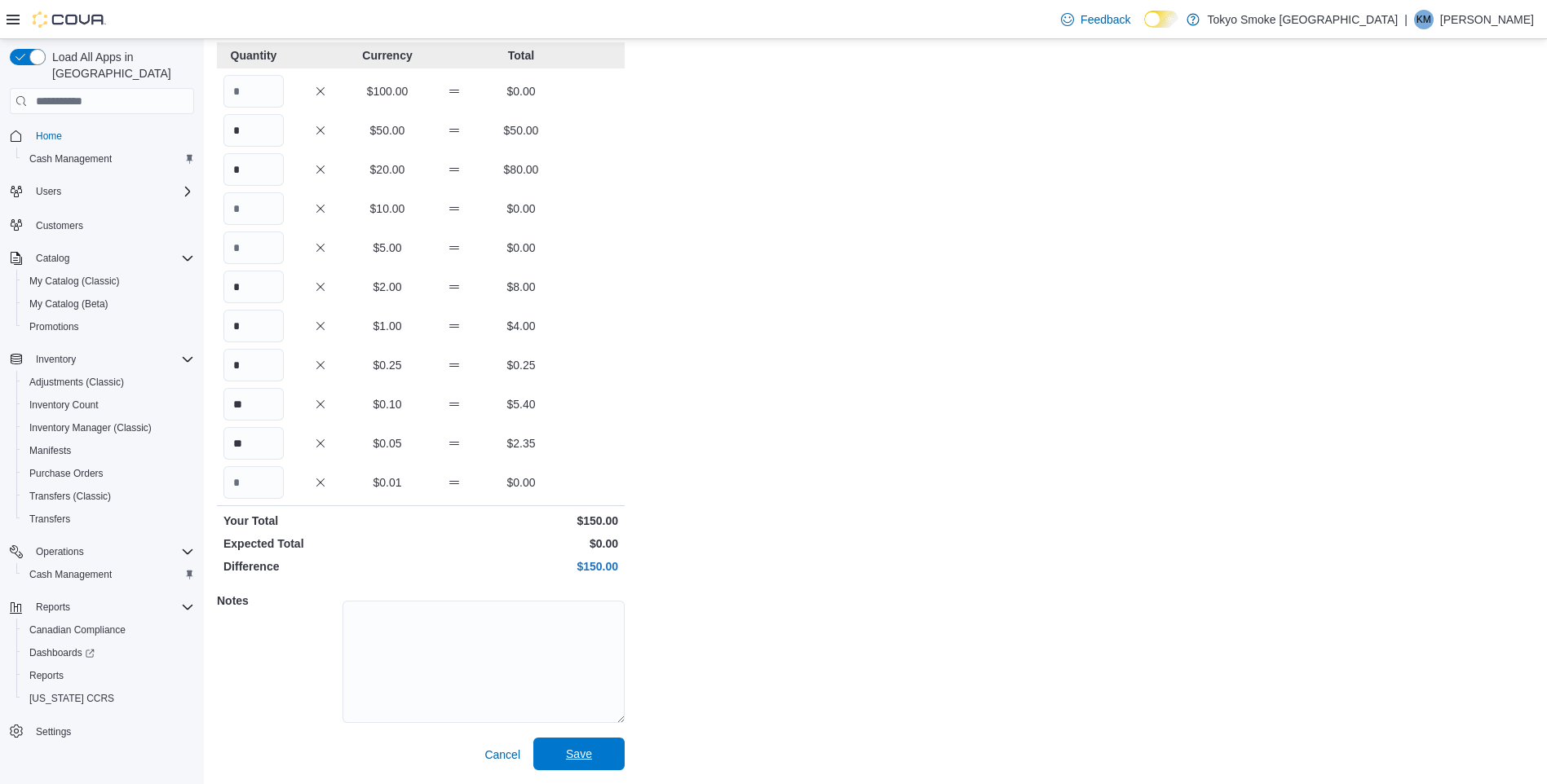
click at [610, 757] on span "Save" at bounding box center [578, 754] width 71 height 33
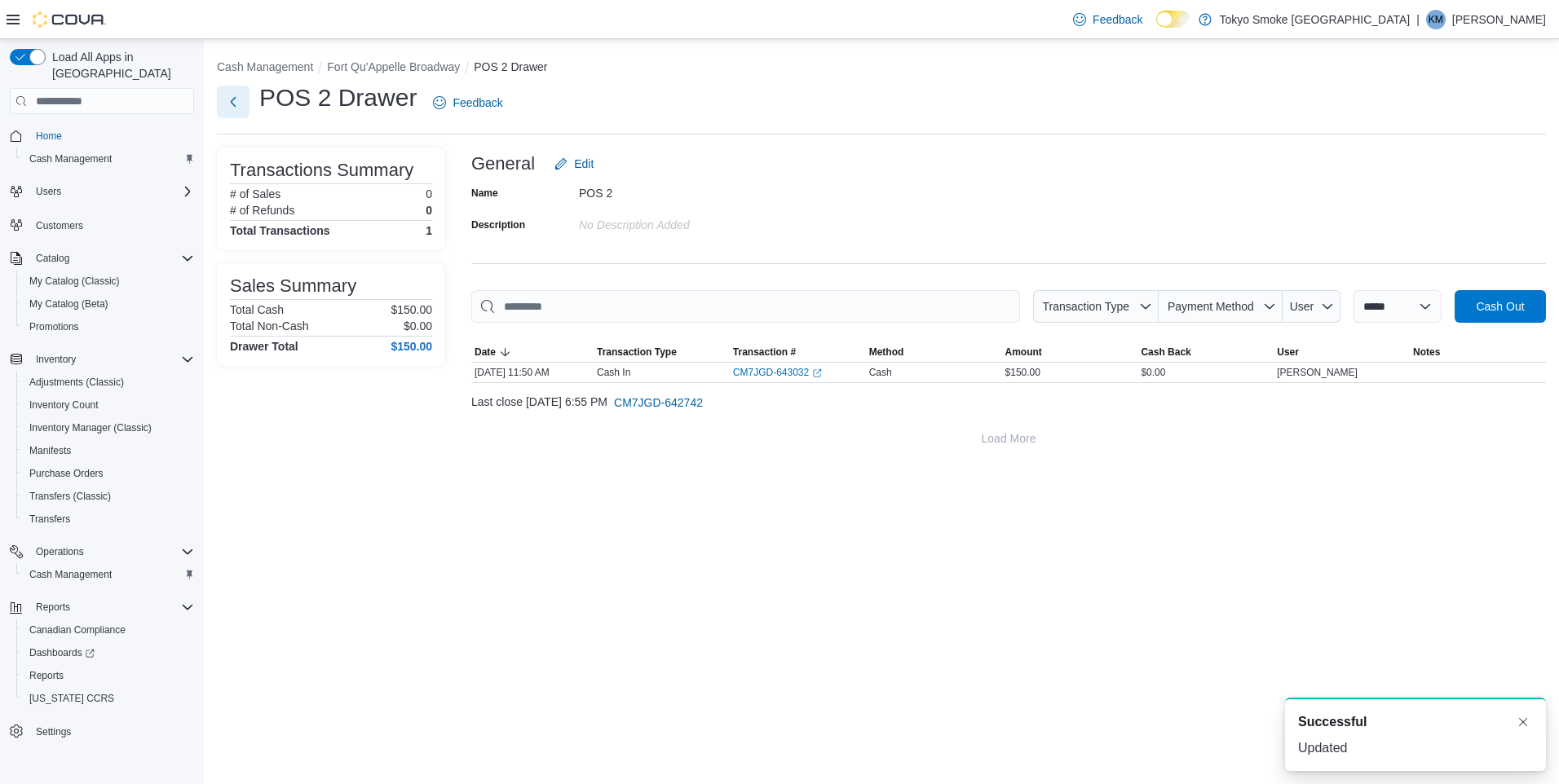
click at [230, 109] on button "Next" at bounding box center [233, 102] width 33 height 33
